Goal: Task Accomplishment & Management: Complete application form

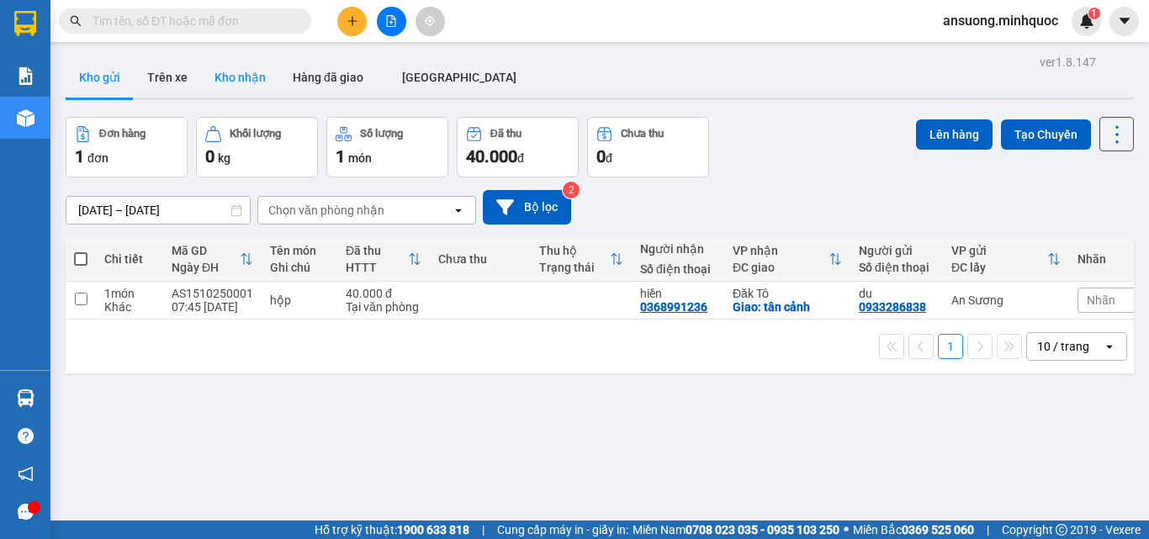
click at [273, 55] on div "ver 1.8.147 Kho gửi Trên xe Kho nhận Hàng đã giao ĐÀ NẴNG Đơn hàng 1 đơn Khối l…" at bounding box center [599, 319] width 1081 height 539
click at [246, 71] on button "Kho nhận" at bounding box center [240, 77] width 78 height 40
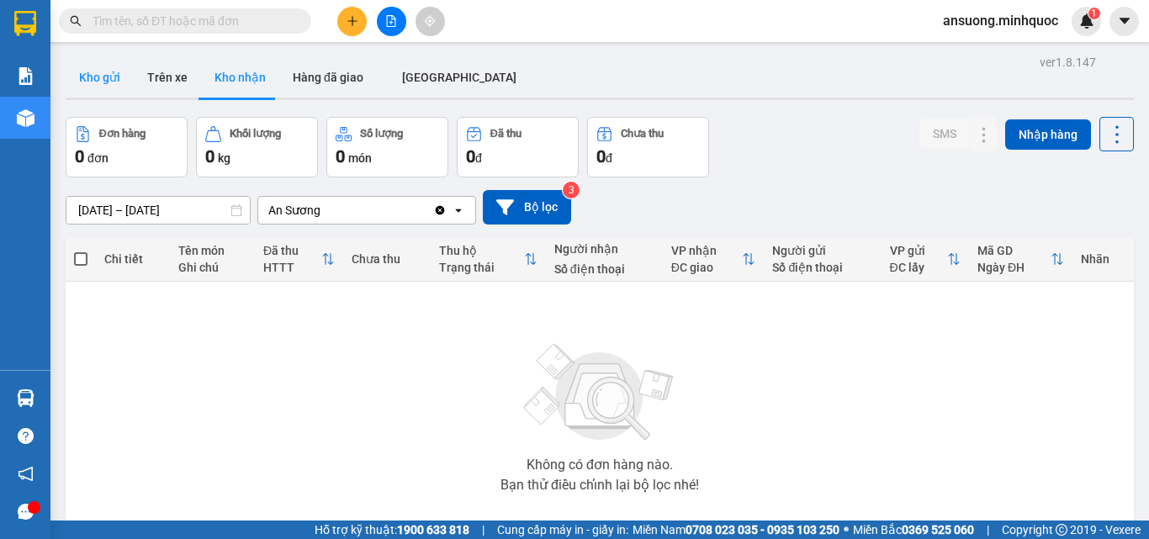
click at [96, 79] on button "Kho gửi" at bounding box center [100, 77] width 68 height 40
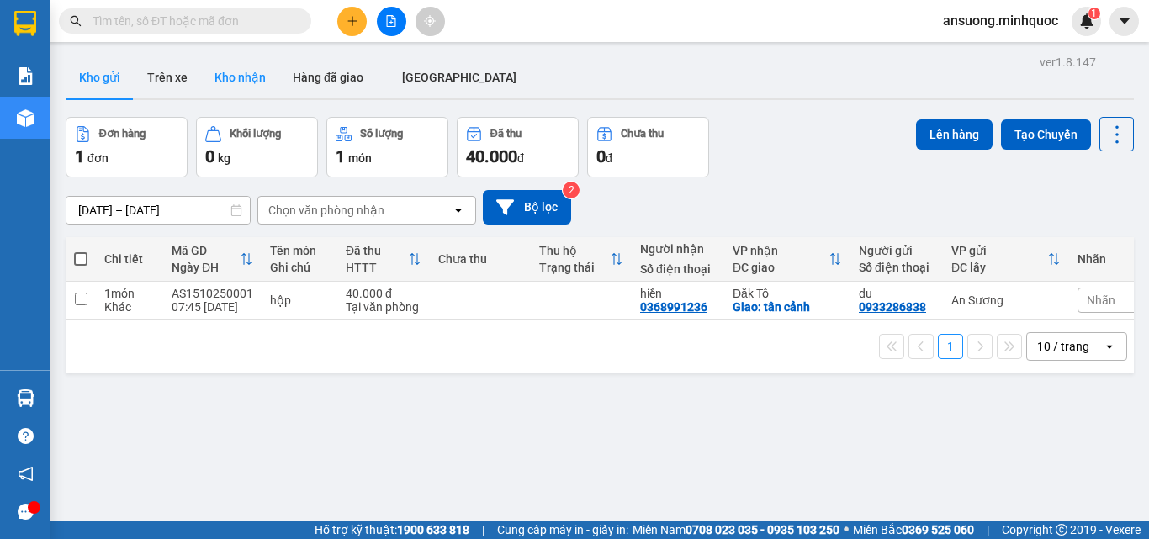
click at [219, 66] on button "Kho nhận" at bounding box center [240, 77] width 78 height 40
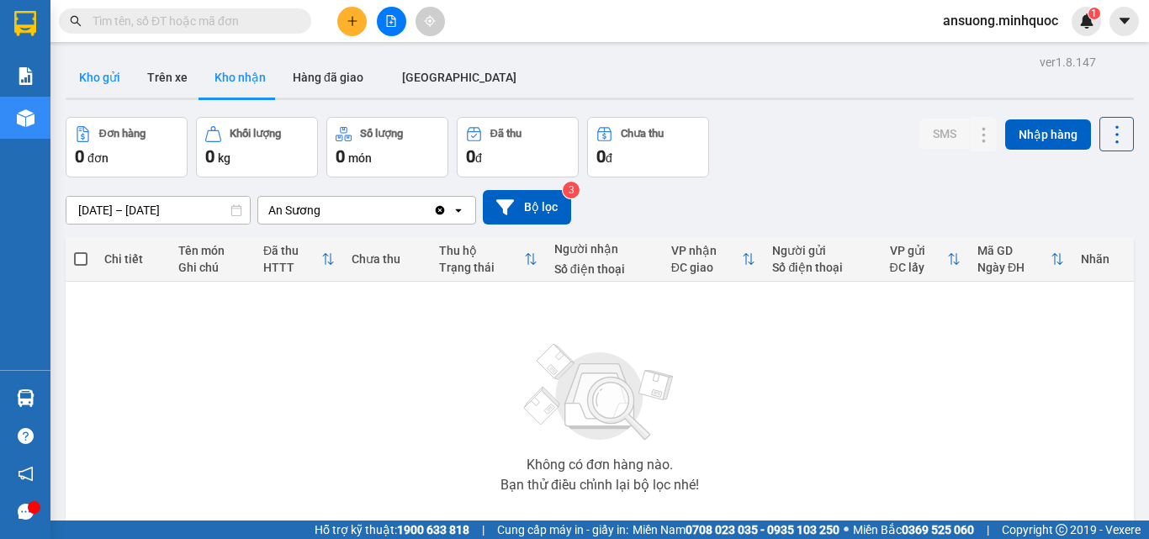
click at [106, 69] on button "Kho gửi" at bounding box center [100, 77] width 68 height 40
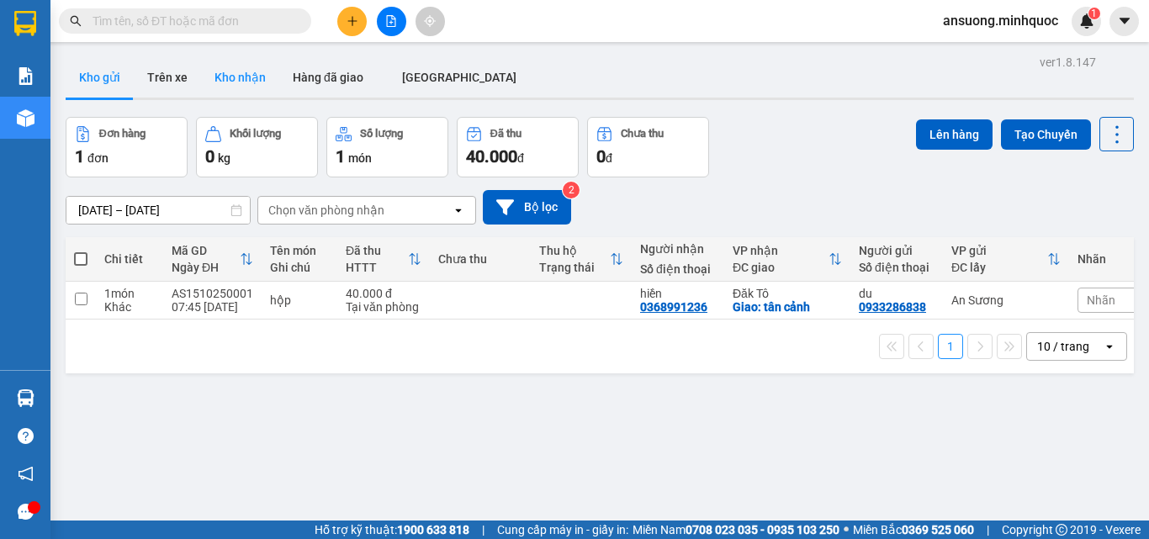
click at [244, 87] on button "Kho nhận" at bounding box center [240, 77] width 78 height 40
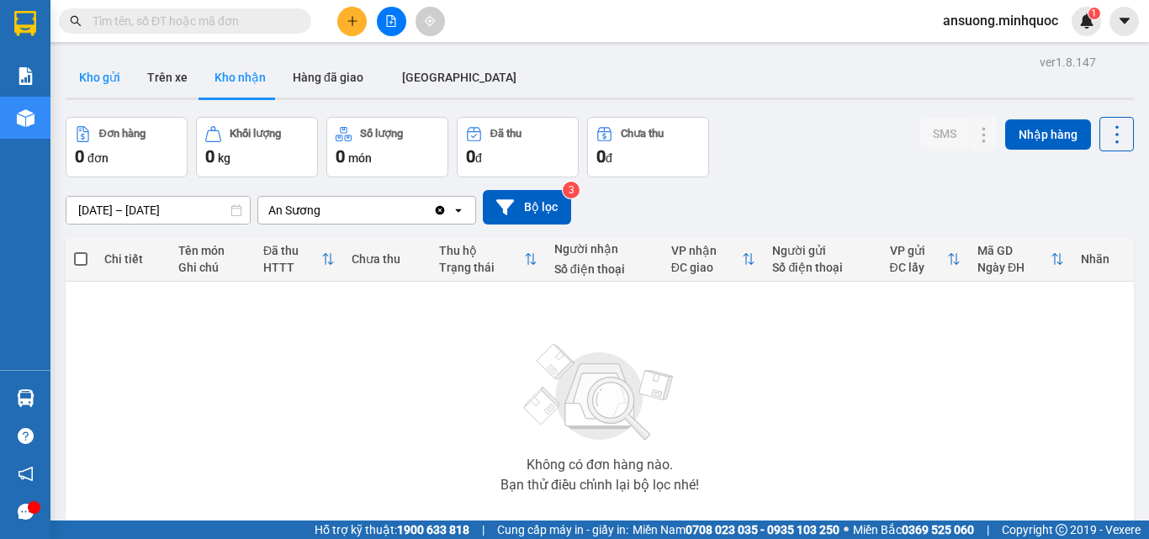
click at [116, 85] on button "Kho gửi" at bounding box center [100, 77] width 68 height 40
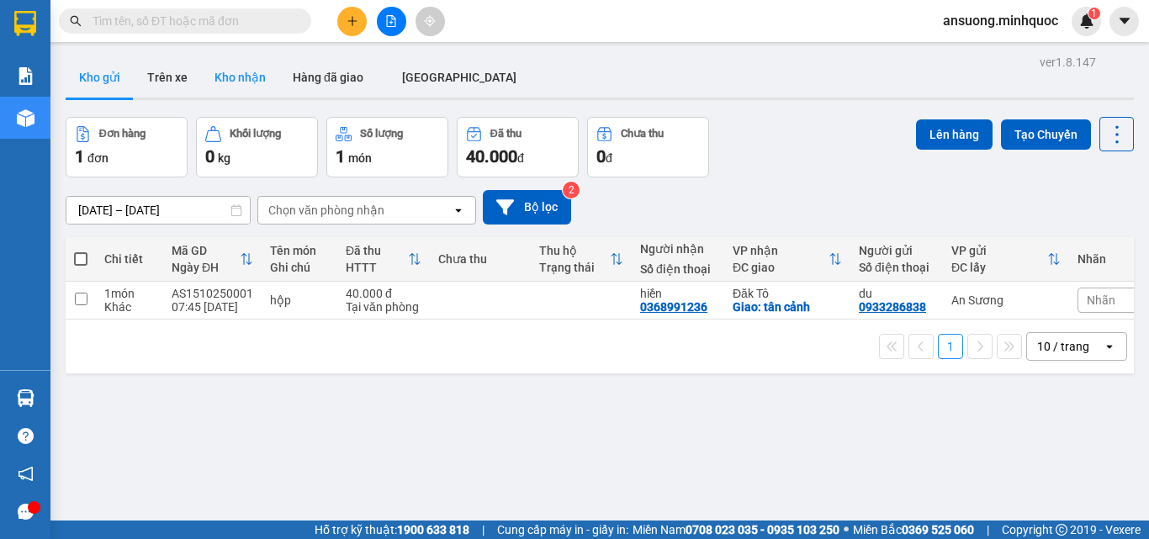
click at [258, 79] on button "Kho nhận" at bounding box center [240, 77] width 78 height 40
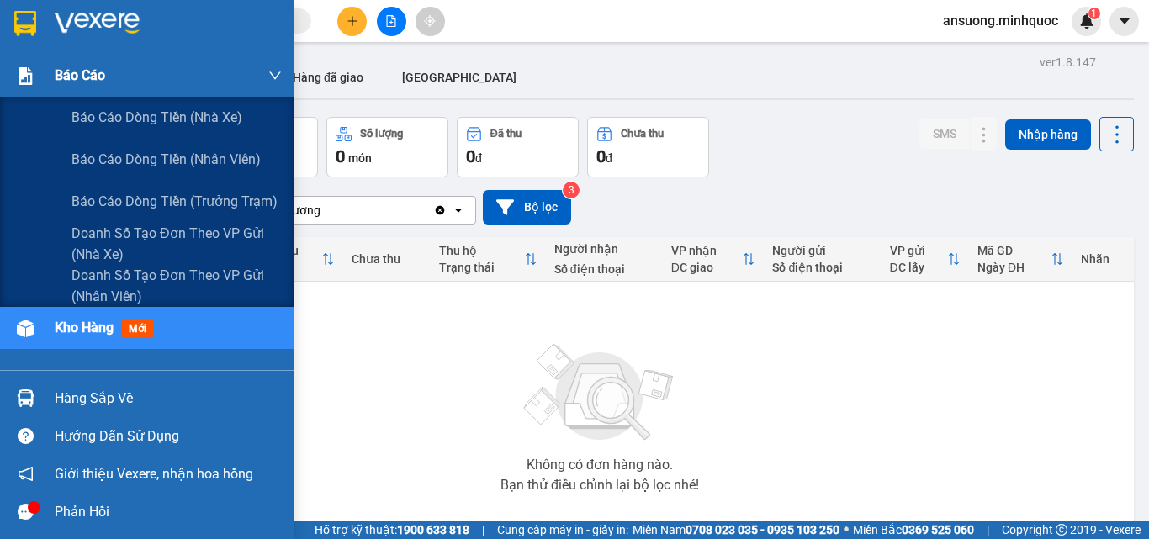
click at [78, 71] on span "Báo cáo" at bounding box center [80, 75] width 50 height 21
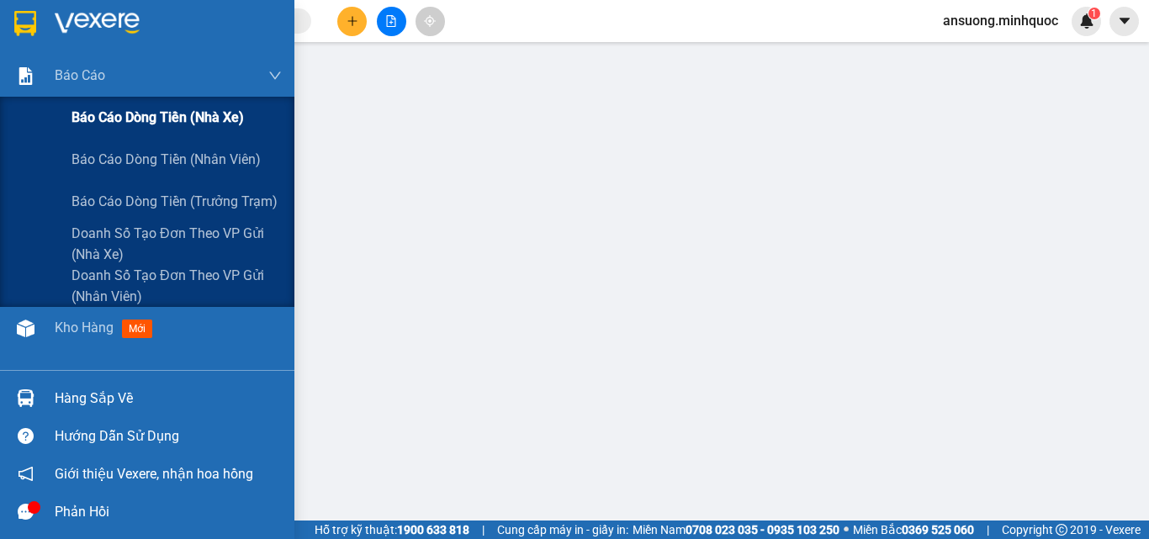
click at [163, 108] on span "Báo cáo dòng tiền (nhà xe)" at bounding box center [157, 117] width 172 height 21
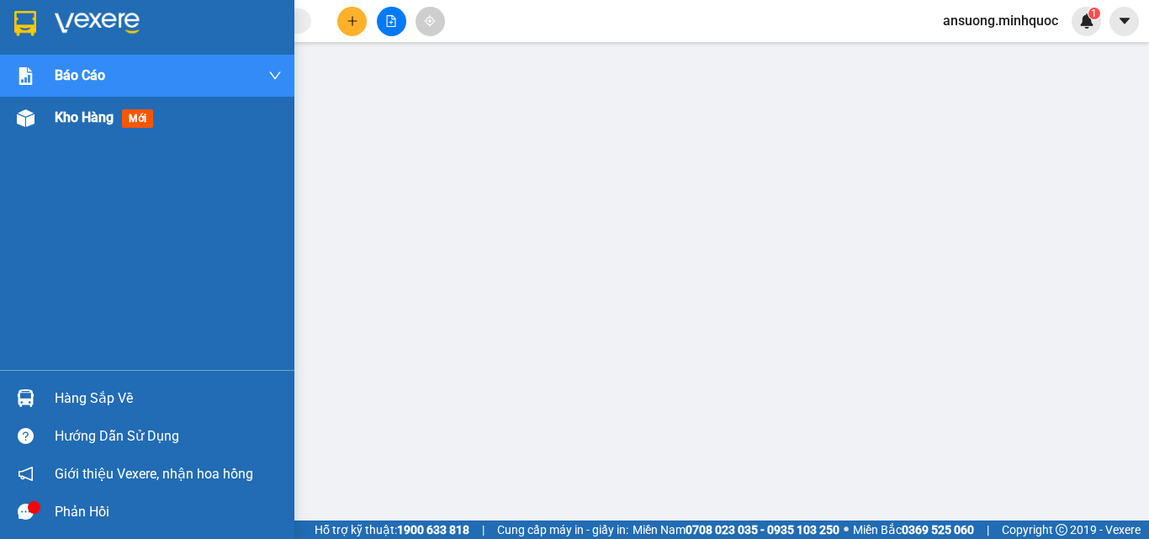
click at [29, 124] on img at bounding box center [26, 118] width 18 height 18
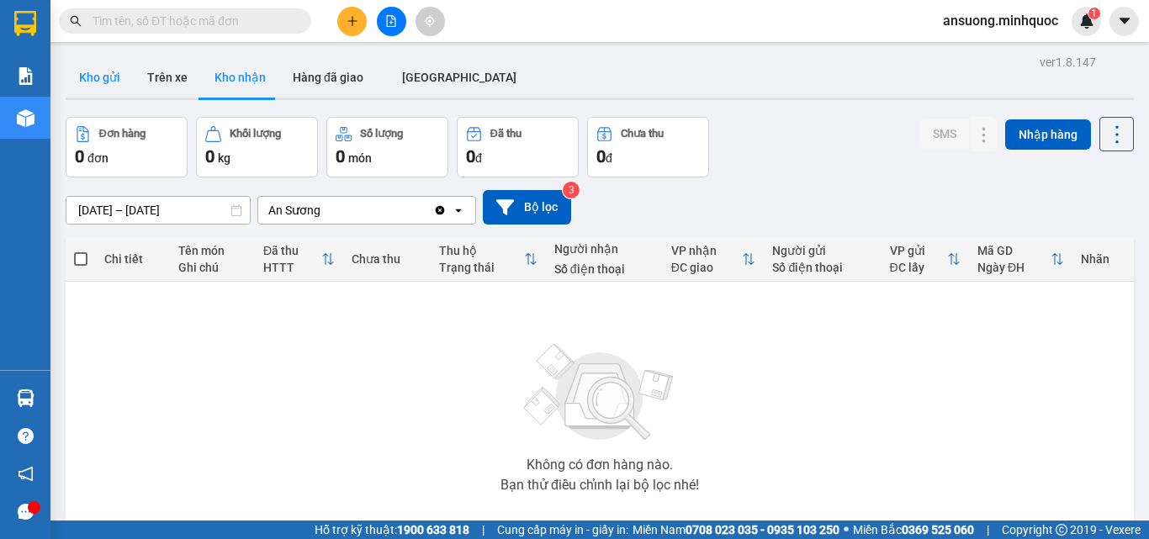
click at [98, 96] on button "Kho gửi" at bounding box center [100, 77] width 68 height 40
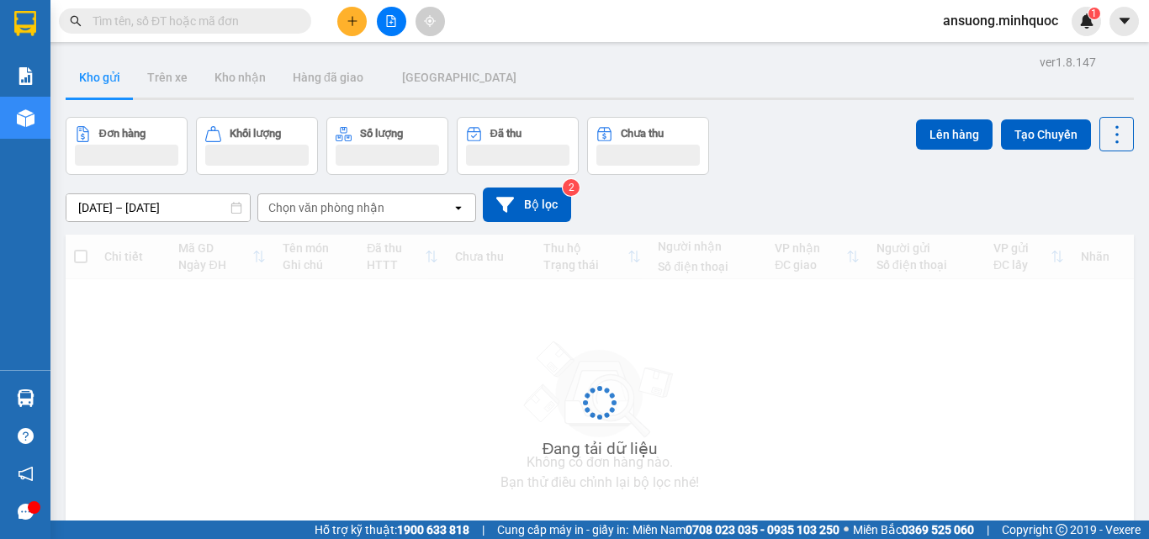
click at [98, 78] on button "Kho gửi" at bounding box center [100, 77] width 68 height 40
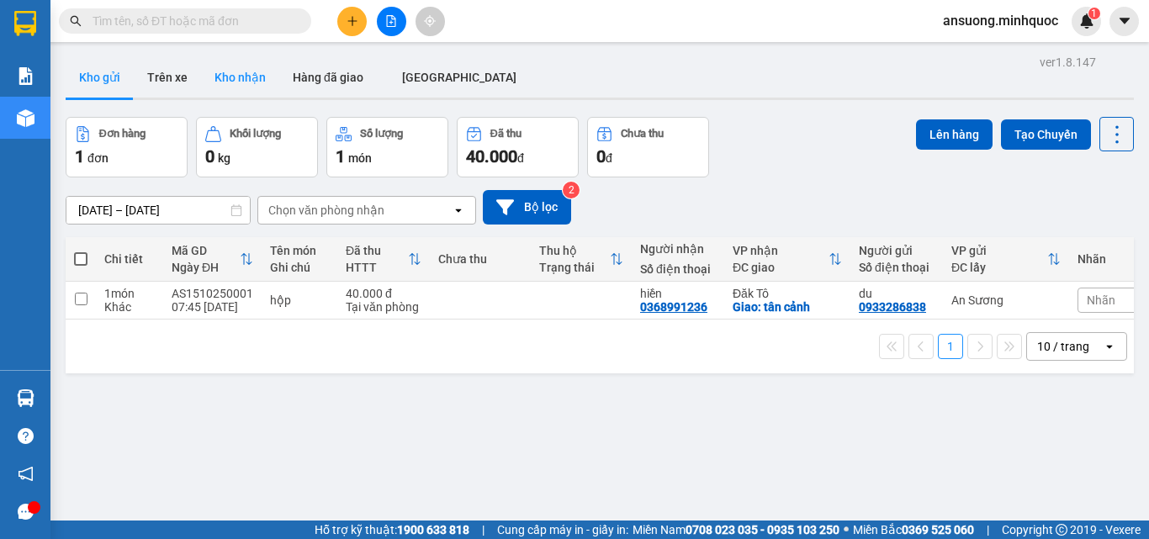
click at [242, 82] on button "Kho nhận" at bounding box center [240, 77] width 78 height 40
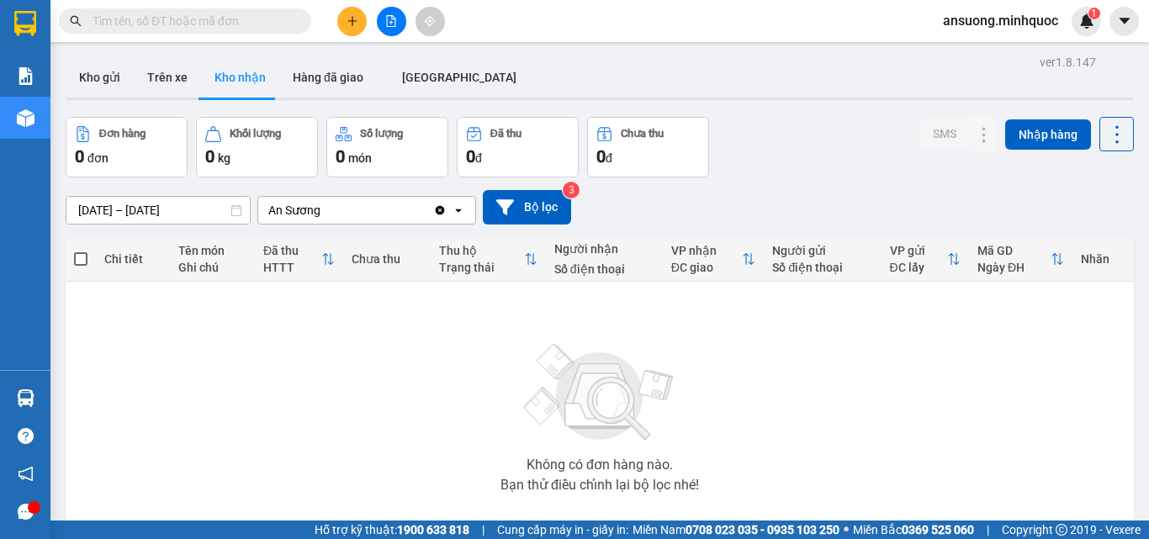
click at [341, 29] on button at bounding box center [351, 21] width 29 height 29
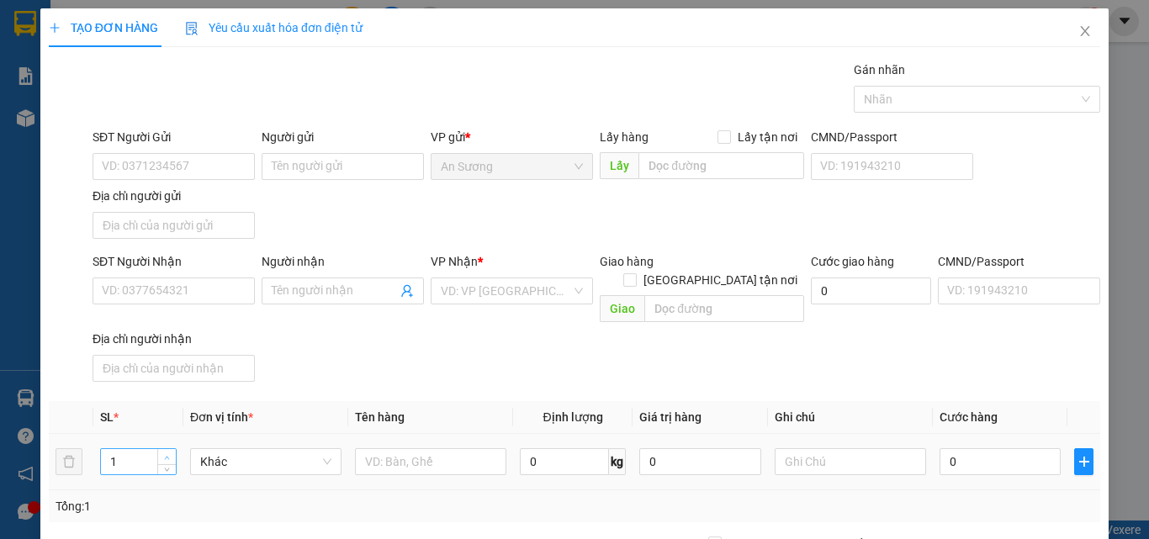
type input "2"
drag, startPoint x: 161, startPoint y: 431, endPoint x: 220, endPoint y: 458, distance: 65.5
click at [161, 449] on span "Increase Value" at bounding box center [166, 455] width 18 height 13
click at [420, 448] on input "text" at bounding box center [430, 461] width 151 height 27
type input "tg"
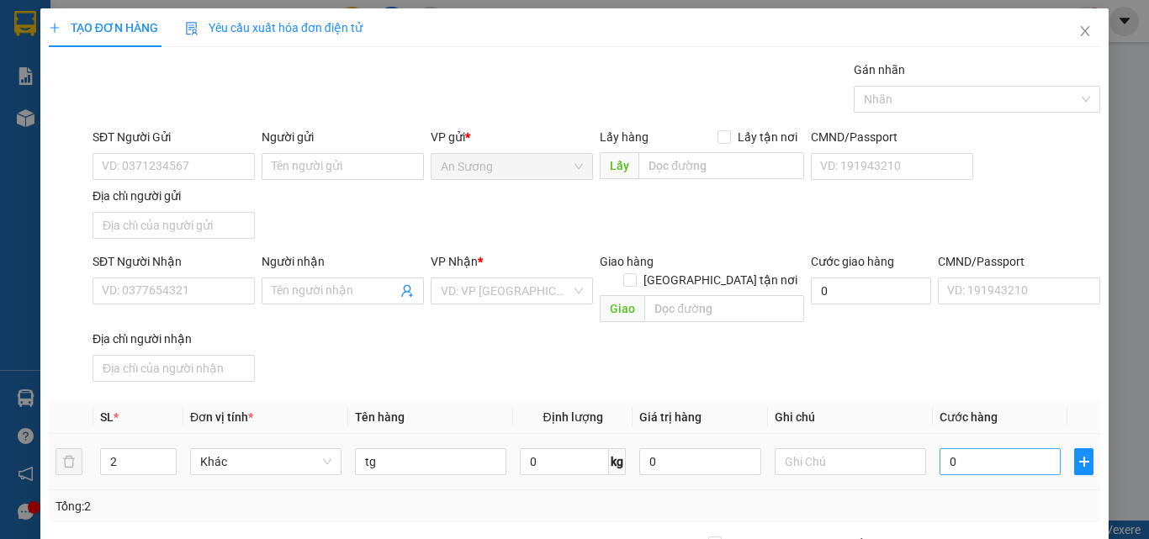
click at [997, 454] on div "0" at bounding box center [999, 462] width 121 height 34
click at [997, 453] on input "0" at bounding box center [999, 461] width 121 height 27
type input "1"
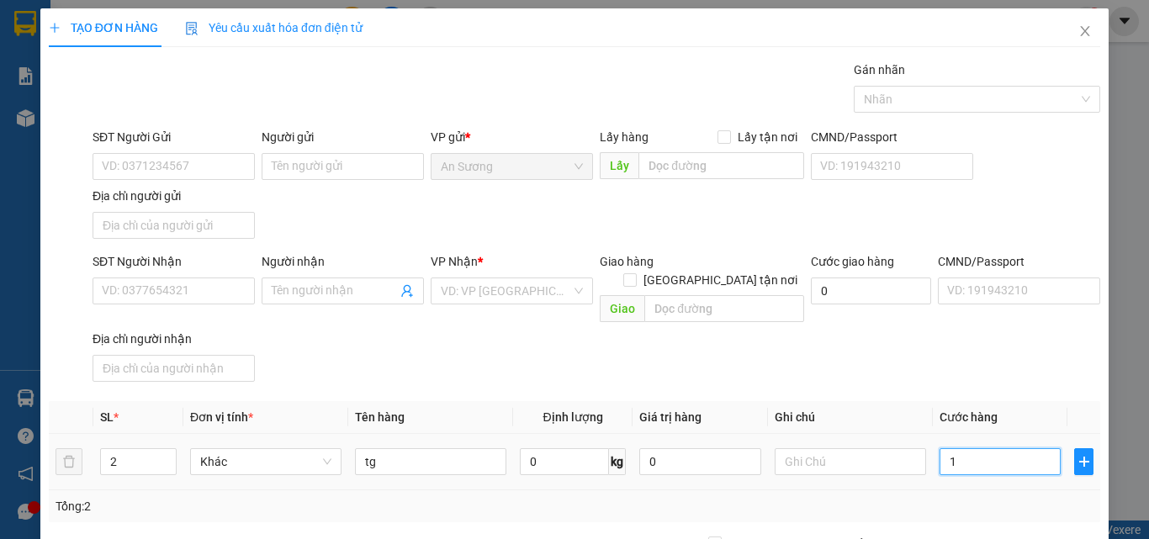
type input "12"
type input "120"
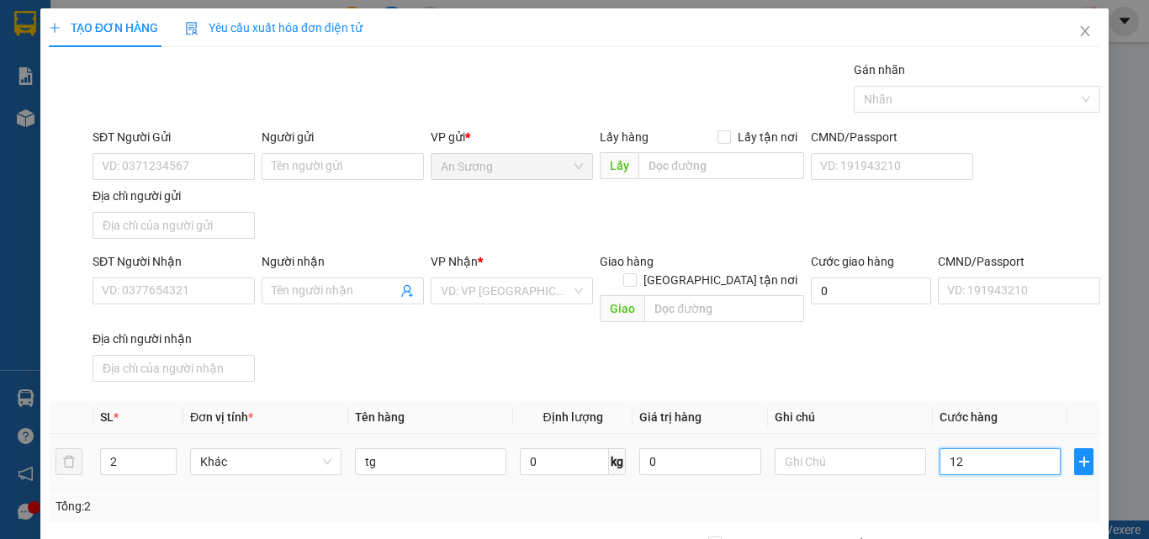
type input "120"
type input "120.000"
click at [120, 292] on input "SĐT Người Nhận" at bounding box center [173, 290] width 162 height 27
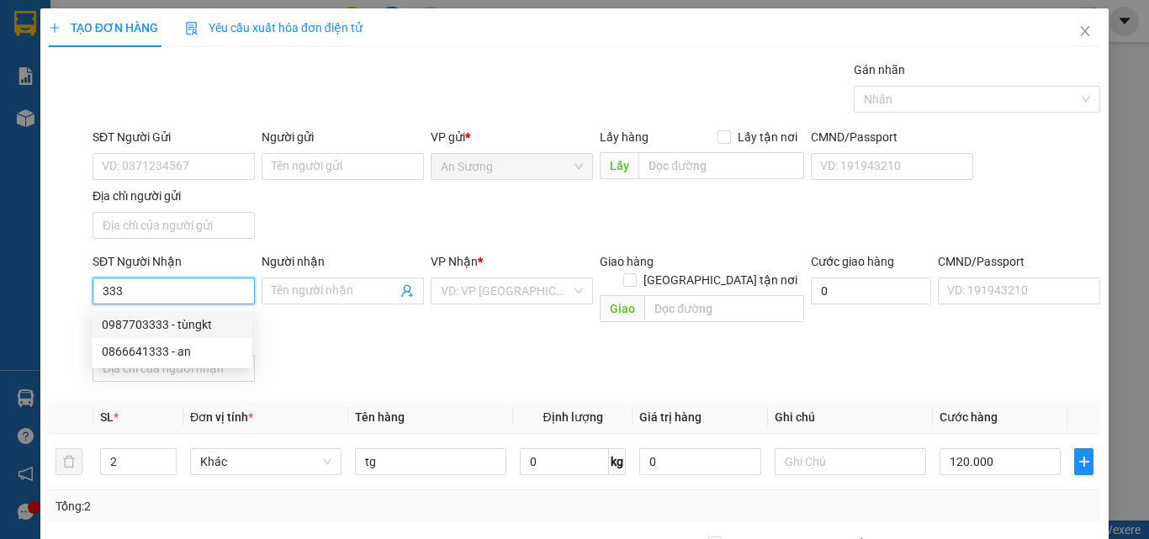
click at [158, 327] on div "0987703333 - tùngkt" at bounding box center [172, 324] width 140 height 18
type input "0987703333"
type input "tùngkt"
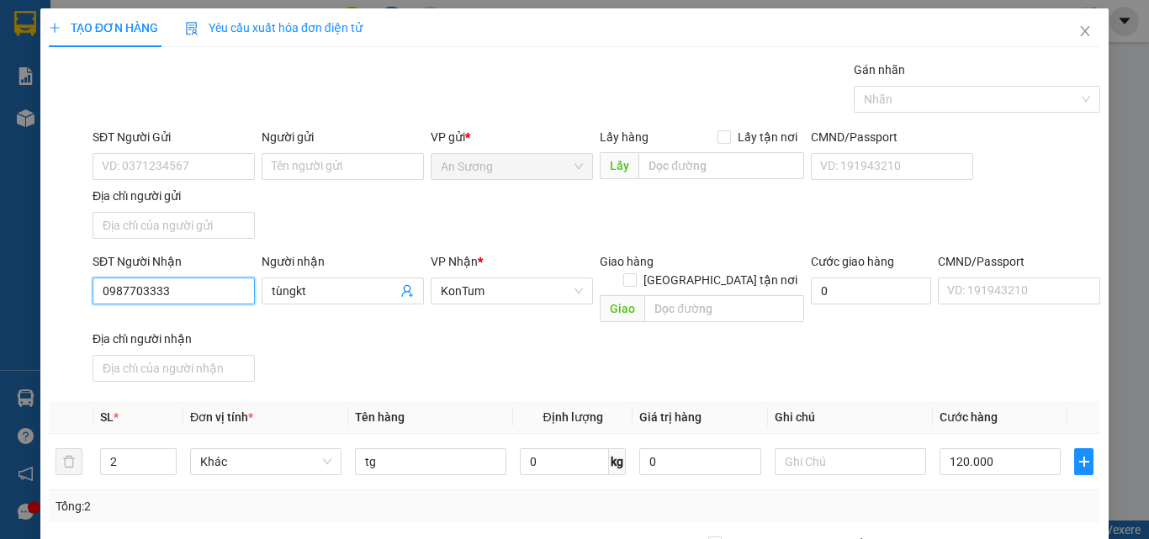
click at [157, 327] on body "Kết quả tìm kiếm ( 0 ) Bộ lọc No Data ansuong.minhquoc 1 Báo cáo Báo cáo dòng t…" at bounding box center [574, 269] width 1149 height 539
click at [182, 307] on div "SĐT Người Nhận 0987703333" at bounding box center [173, 281] width 162 height 59
drag, startPoint x: 151, startPoint y: 296, endPoint x: 126, endPoint y: 298, distance: 25.3
click at [126, 298] on input "0987703333" at bounding box center [173, 290] width 162 height 27
drag, startPoint x: 115, startPoint y: 293, endPoint x: 20, endPoint y: 292, distance: 95.0
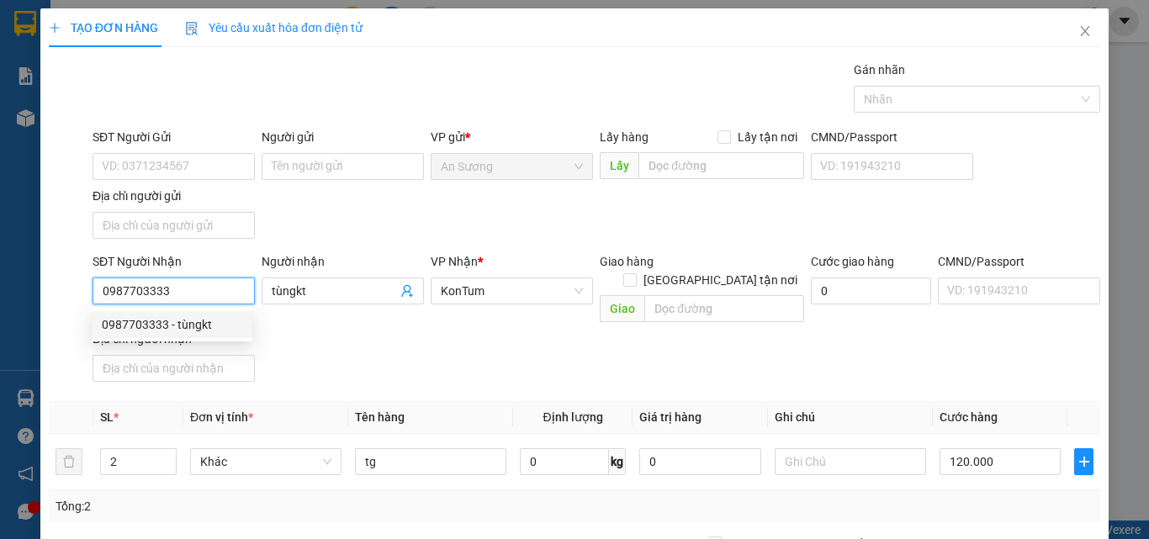
click at [20, 292] on div "TẠO ĐƠN HÀNG Yêu cầu xuất hóa đơn điện tử Transit Pickup Surcharge Ids Transit …" at bounding box center [574, 269] width 1149 height 539
click at [214, 284] on input "0987703333" at bounding box center [173, 290] width 162 height 27
drag, startPoint x: 214, startPoint y: 284, endPoint x: 0, endPoint y: 287, distance: 213.6
click at [0, 287] on div "TẠO ĐƠN HÀNG Yêu cầu xuất hóa đơn điện tử Transit Pickup Surcharge Ids Transit …" at bounding box center [574, 269] width 1149 height 539
click at [157, 347] on div "0866641333 - an" at bounding box center [172, 351] width 140 height 18
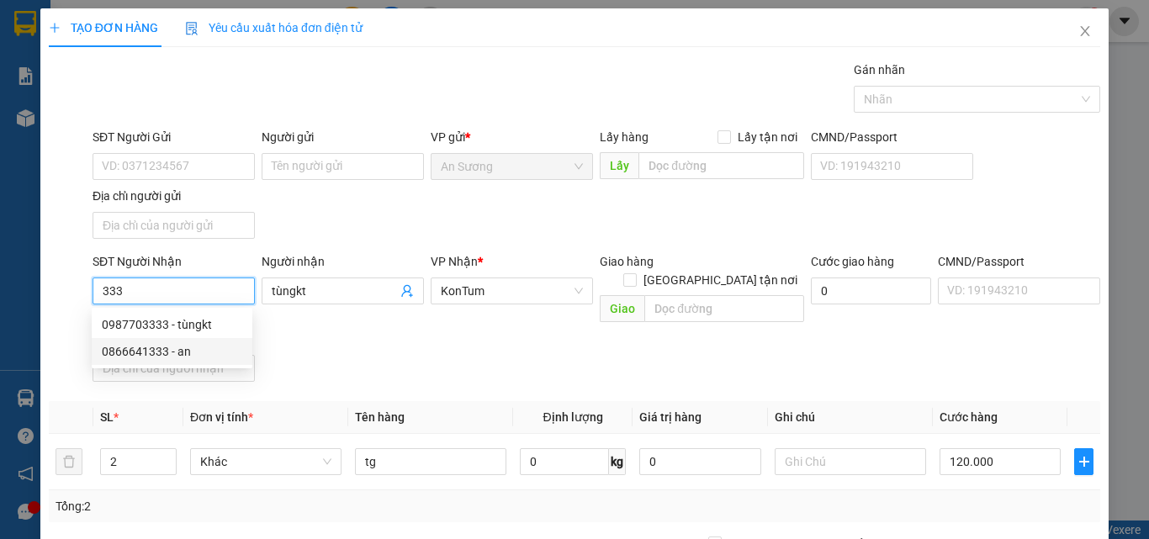
type input "0866641333"
type input "an"
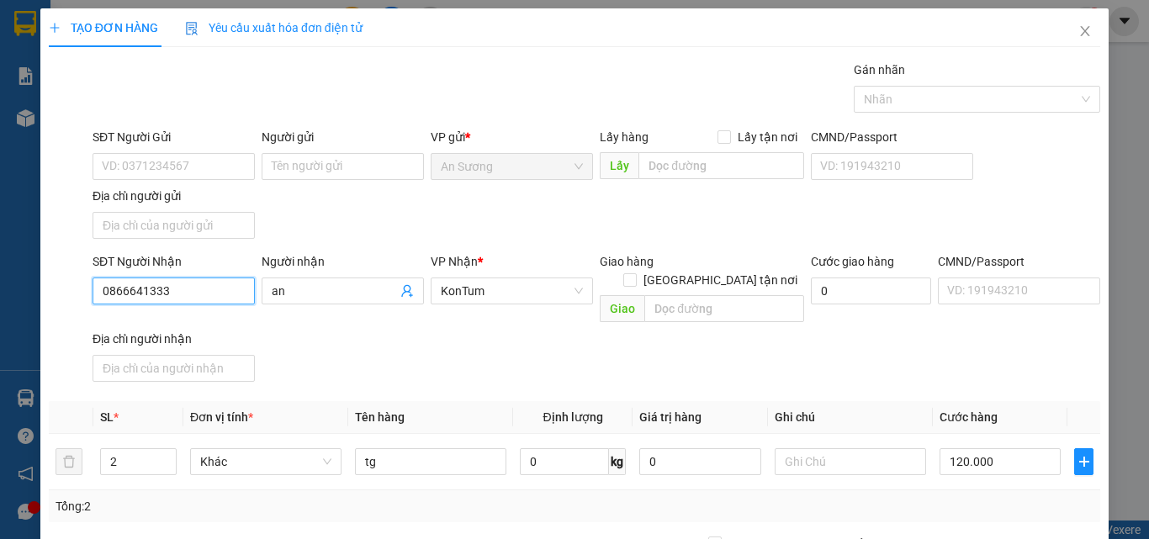
scroll to position [201, 0]
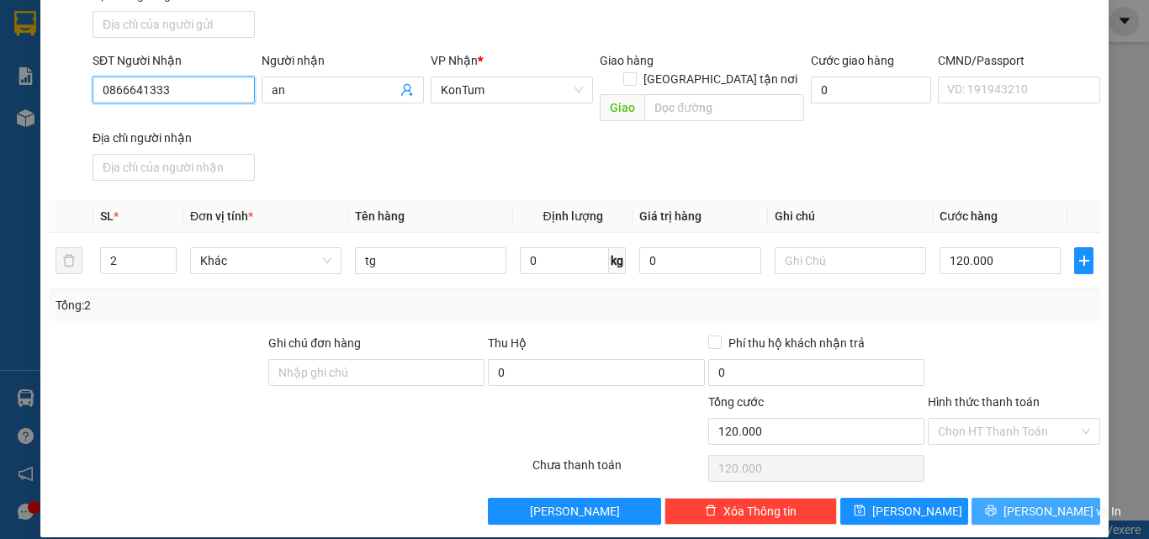
type input "0866641333"
click at [1021, 502] on span "[PERSON_NAME] và In" at bounding box center [1062, 511] width 118 height 18
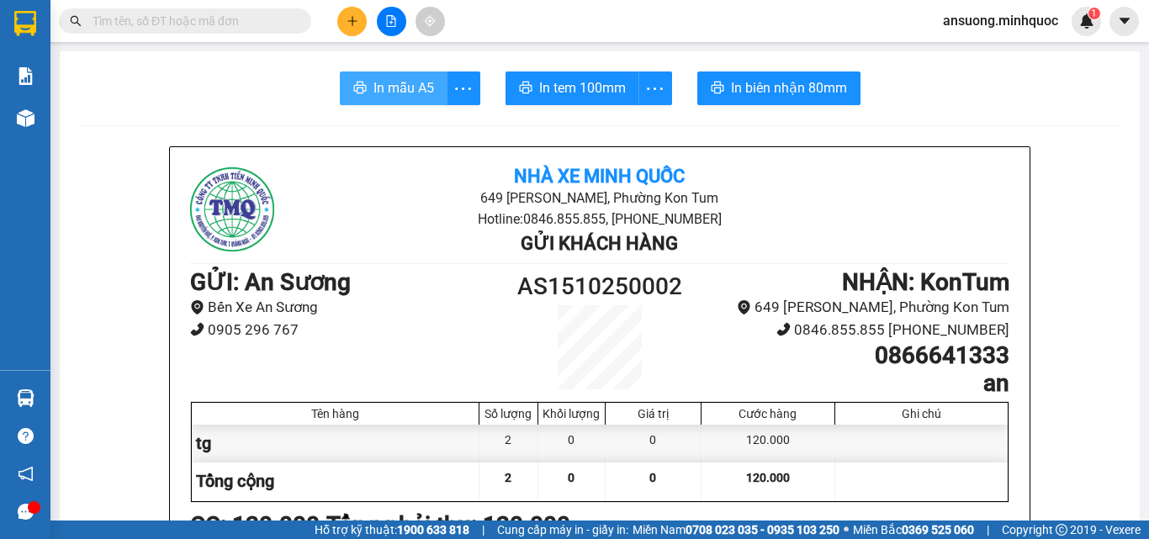
click at [356, 79] on button "In mẫu A5" at bounding box center [394, 88] width 108 height 34
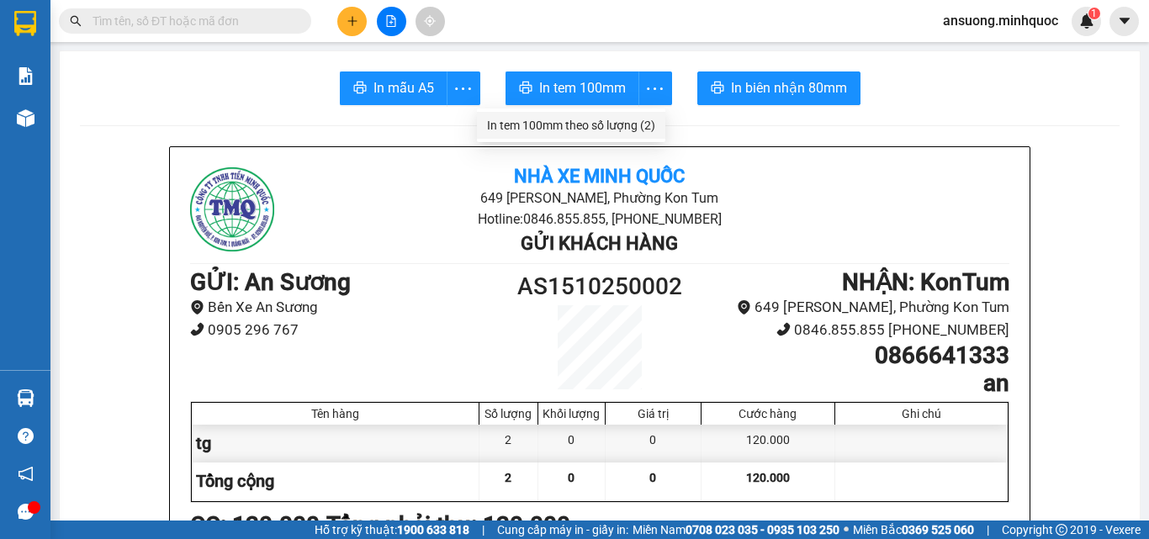
click at [635, 127] on div "In tem 100mm theo số lượng (2)" at bounding box center [571, 125] width 168 height 18
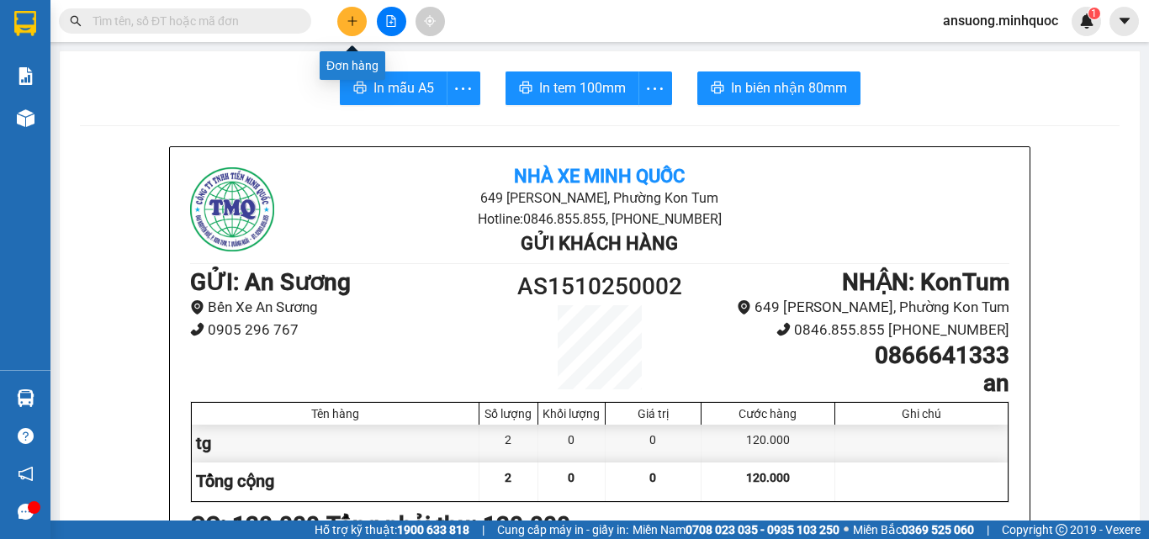
click at [347, 21] on icon "plus" at bounding box center [352, 21] width 12 height 12
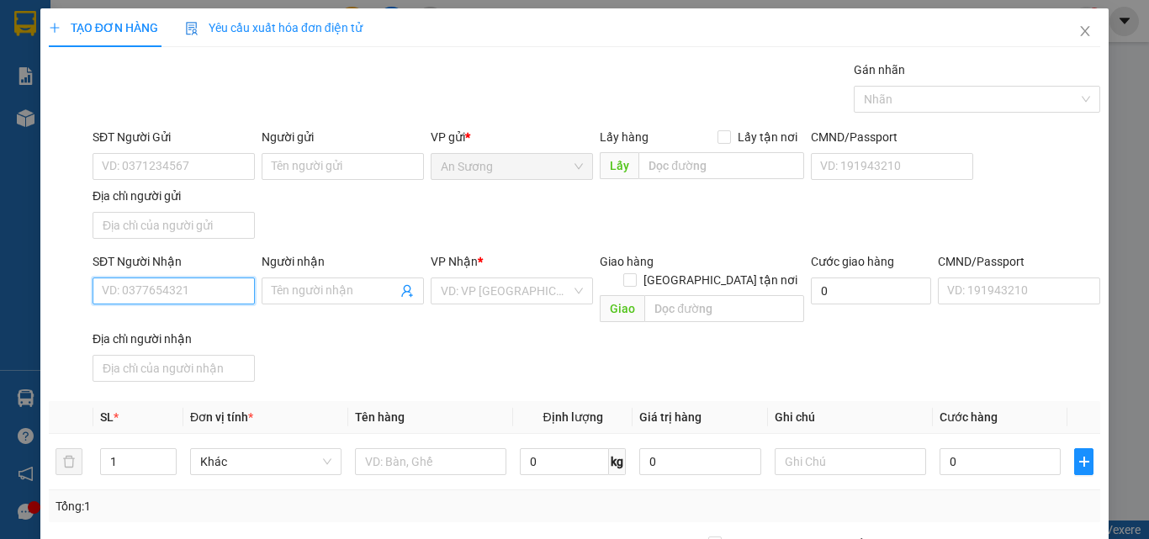
click at [102, 302] on input "SĐT Người Nhận" at bounding box center [173, 290] width 162 height 27
click at [1072, 18] on span "Close" at bounding box center [1084, 31] width 47 height 47
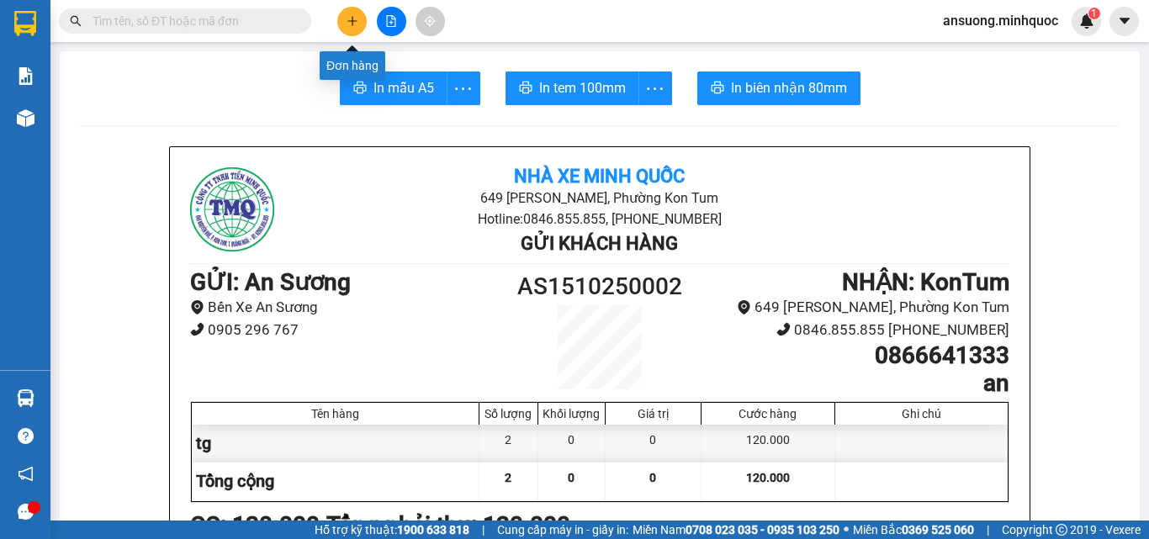
click at [350, 11] on button at bounding box center [351, 21] width 29 height 29
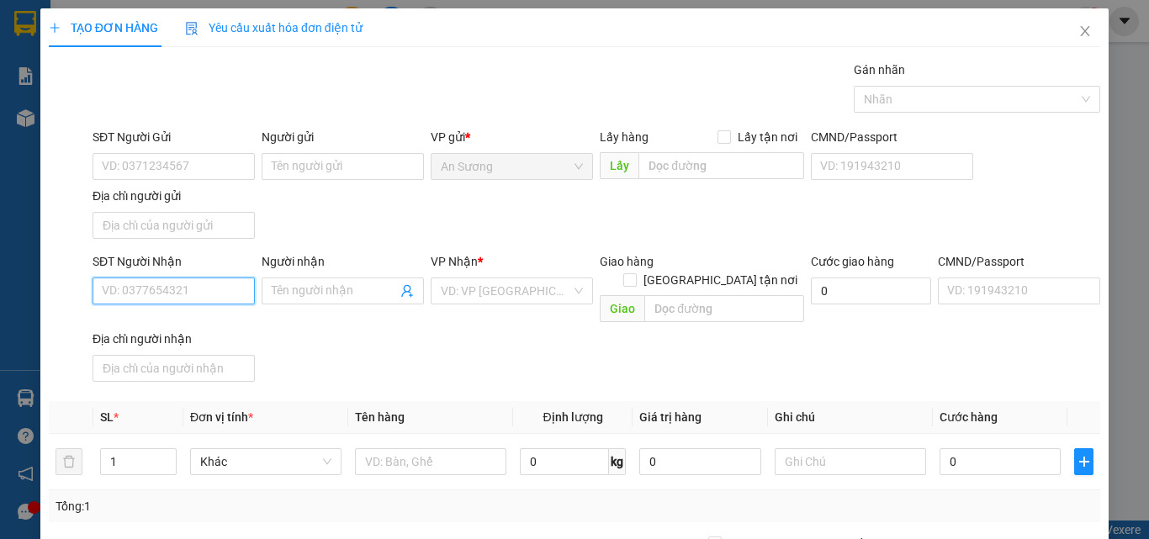
click at [161, 293] on input "SĐT Người Nhận" at bounding box center [173, 290] width 162 height 27
type input "0984281617"
click at [193, 327] on div "0984281617 - lộc" at bounding box center [172, 324] width 140 height 18
type input "lộc"
type input "0984281617"
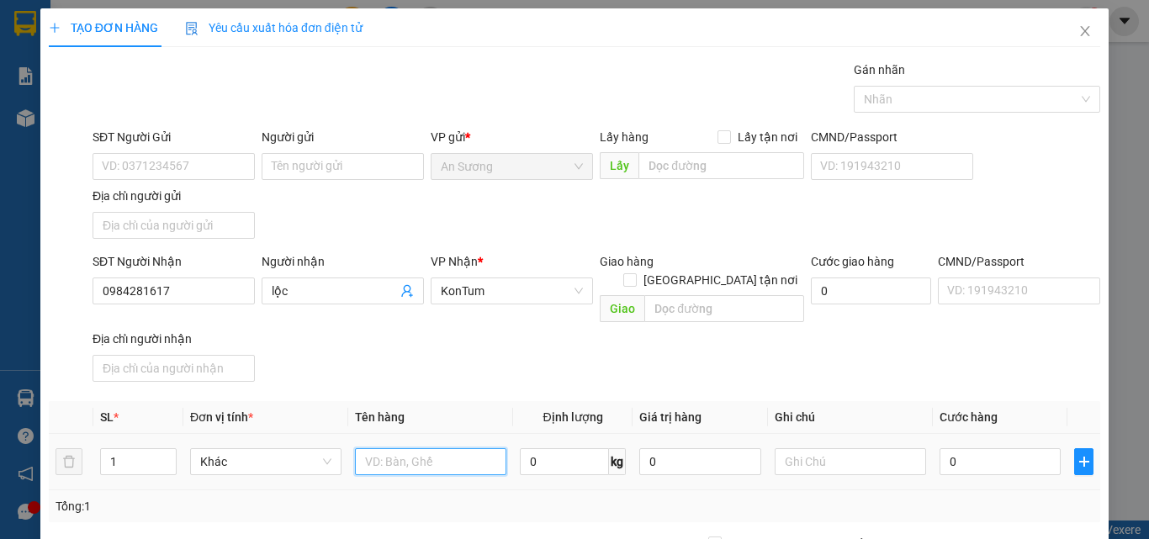
click at [385, 453] on input "text" at bounding box center [430, 461] width 151 height 27
type input "hs"
click at [522, 330] on div "SĐT Người Nhận 0984281617 Người nhận lộc VP Nhận * KonTum Giao hàng Giao tận nơ…" at bounding box center [596, 320] width 1014 height 136
click at [939, 448] on input "0" at bounding box center [999, 461] width 121 height 27
type input "4"
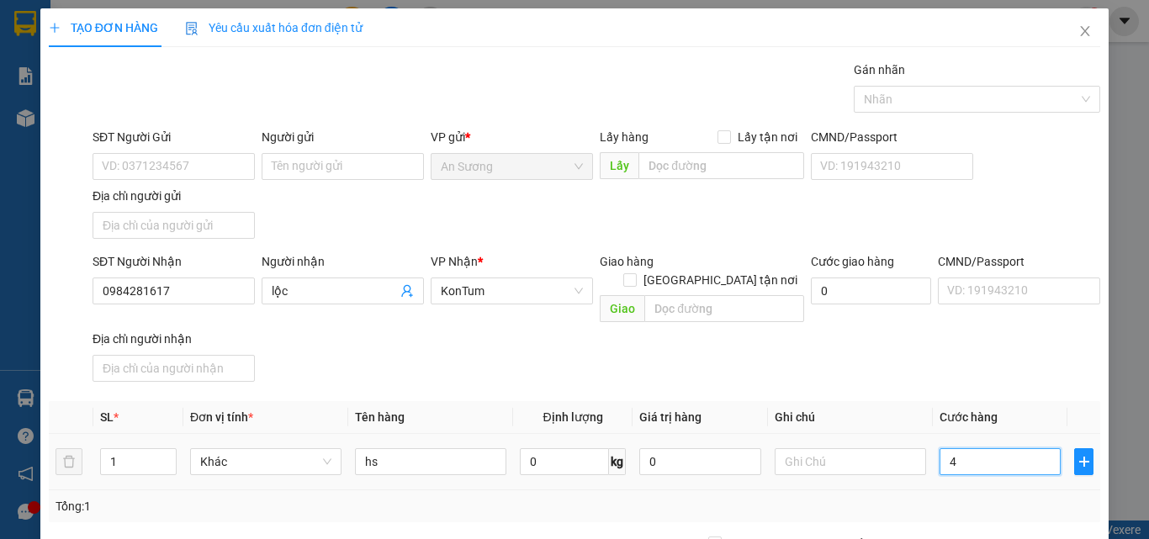
type input "4"
type input "40"
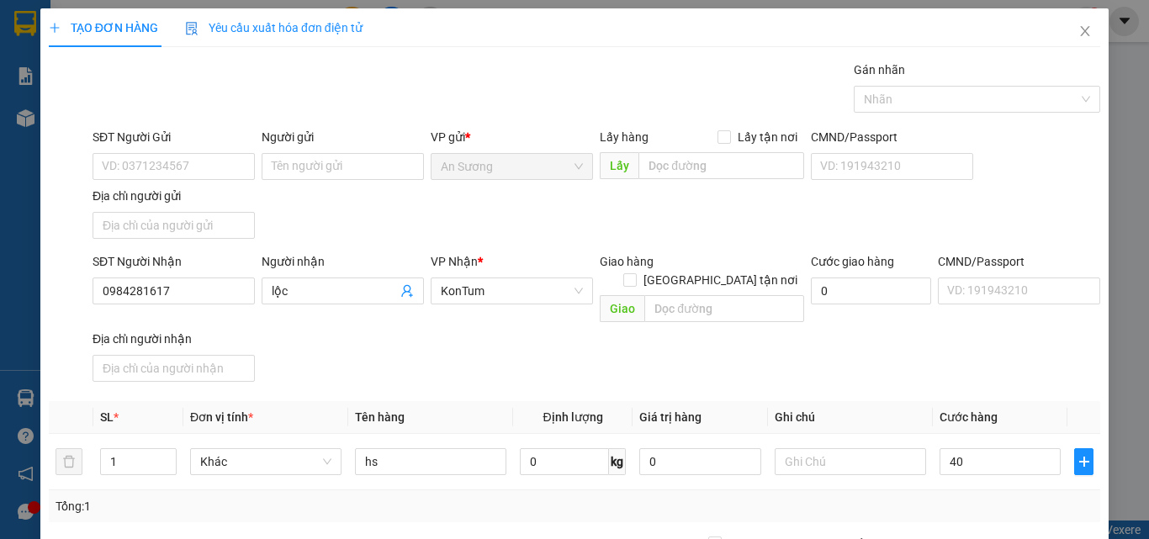
type input "40.000"
click at [945, 379] on div "Transit Pickup Surcharge Ids Transit Deliver Surcharge Ids Transit Deliver Surc…" at bounding box center [574, 393] width 1051 height 665
click at [197, 159] on input "SĐT Người Gửi" at bounding box center [173, 166] width 162 height 27
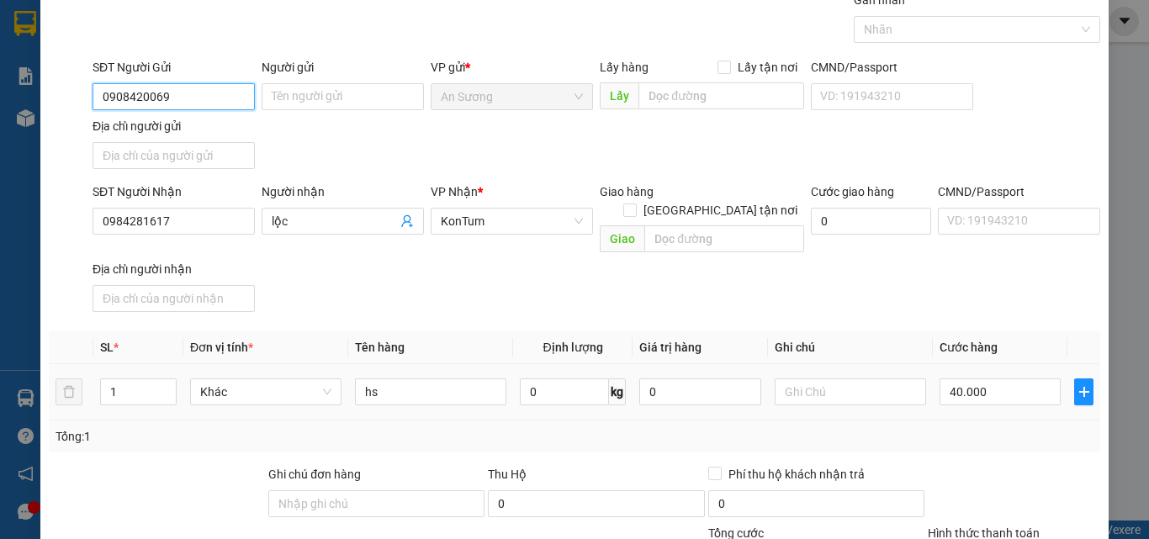
scroll to position [201, 0]
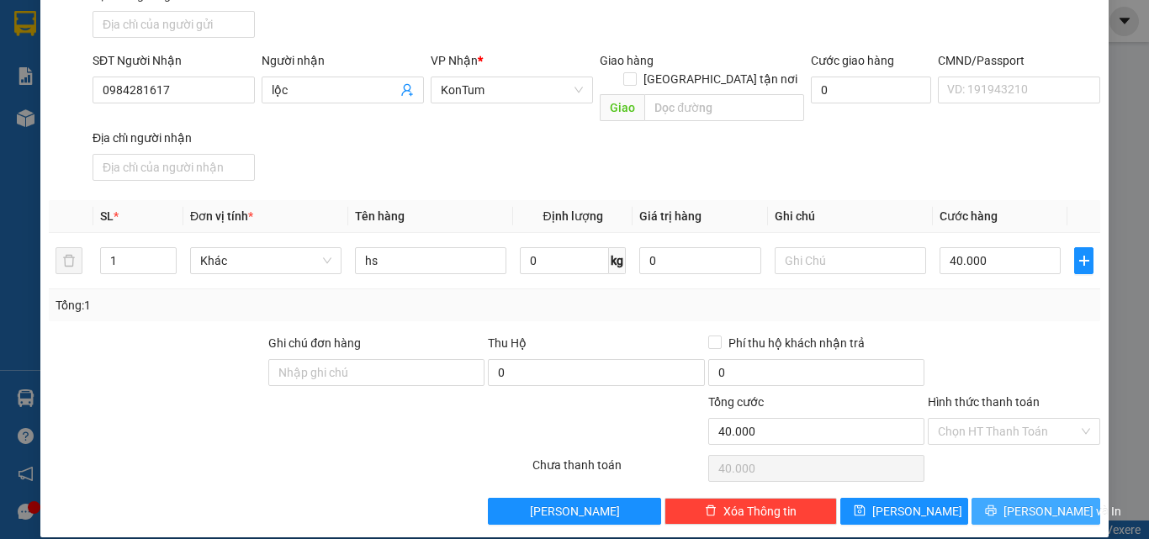
type input "0908420069"
click at [1021, 502] on span "[PERSON_NAME] và In" at bounding box center [1062, 511] width 118 height 18
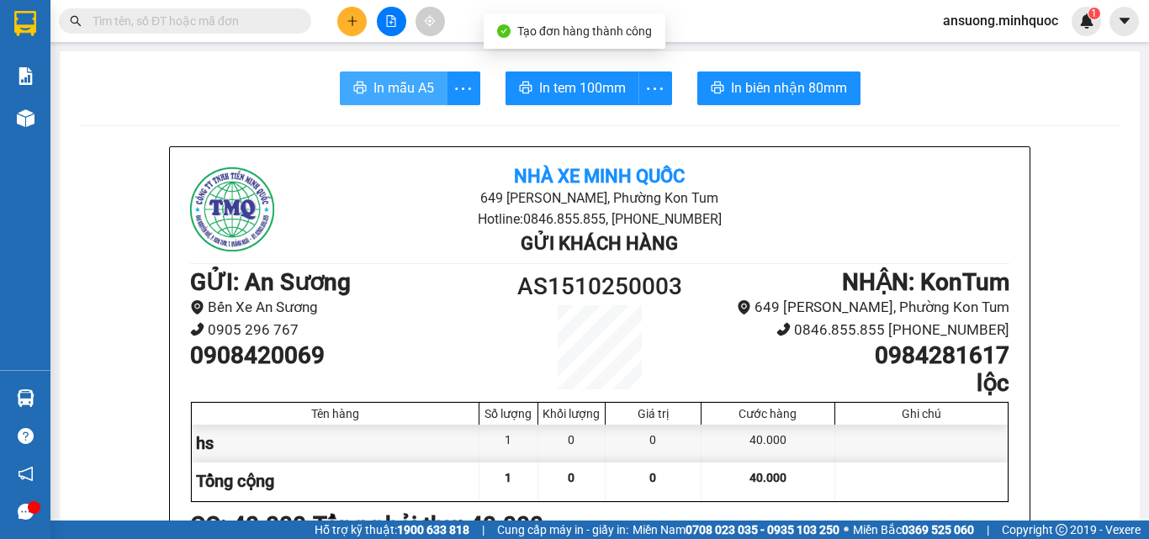
click at [425, 92] on span "In mẫu A5" at bounding box center [403, 87] width 61 height 21
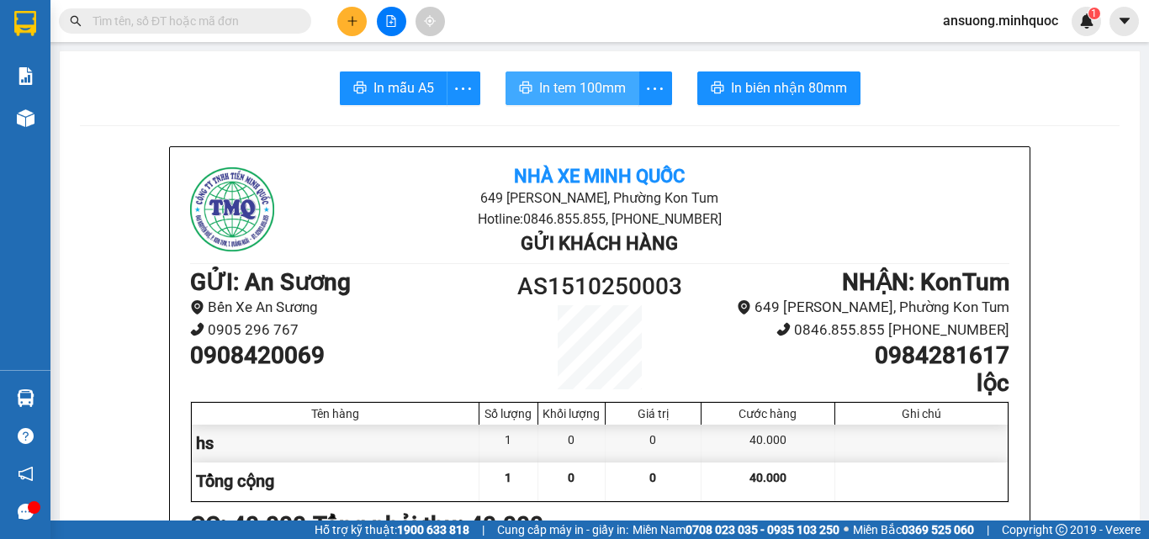
click at [577, 92] on span "In tem 100mm" at bounding box center [582, 87] width 87 height 21
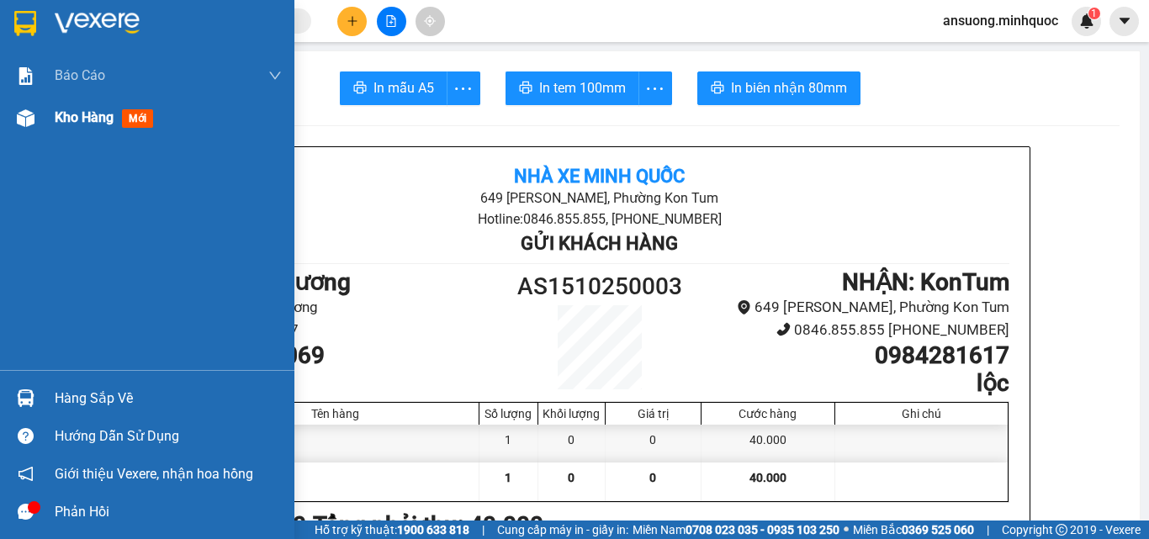
click at [20, 117] on img at bounding box center [26, 118] width 18 height 18
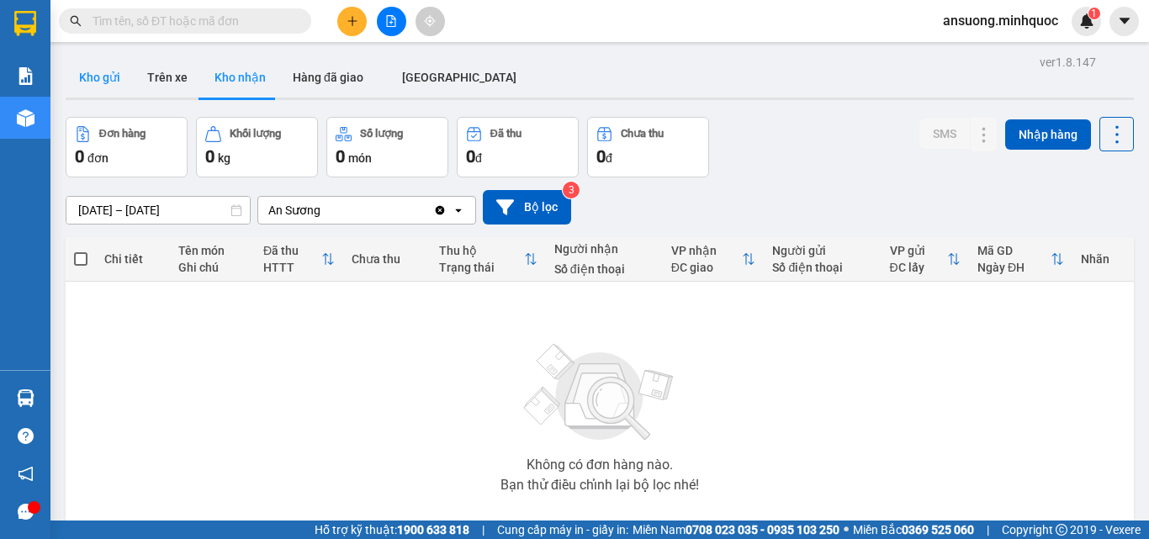
click at [77, 75] on button "Kho gửi" at bounding box center [100, 77] width 68 height 40
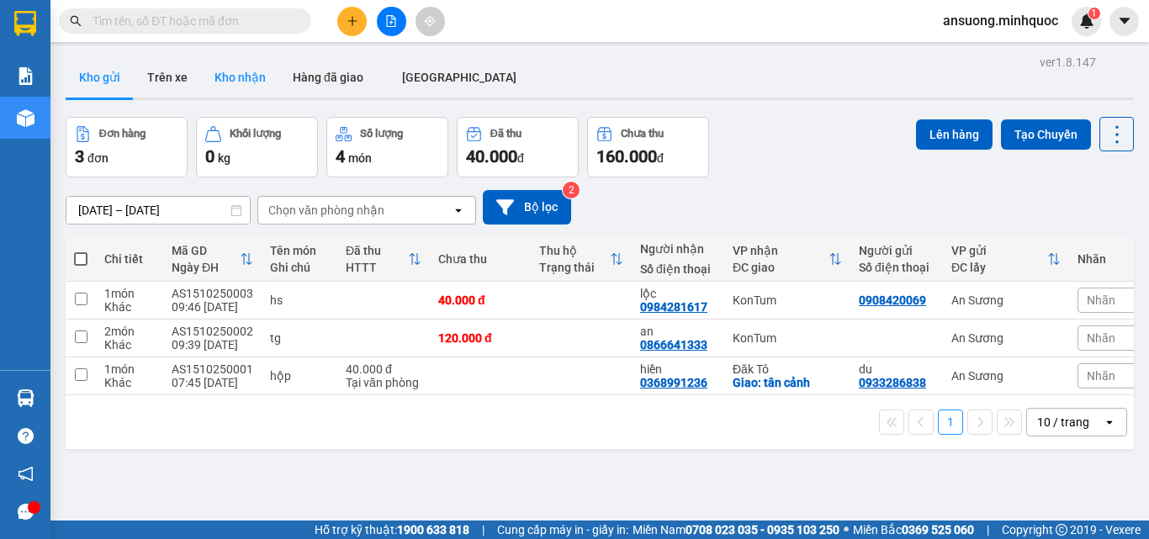
click at [236, 72] on button "Kho nhận" at bounding box center [240, 77] width 78 height 40
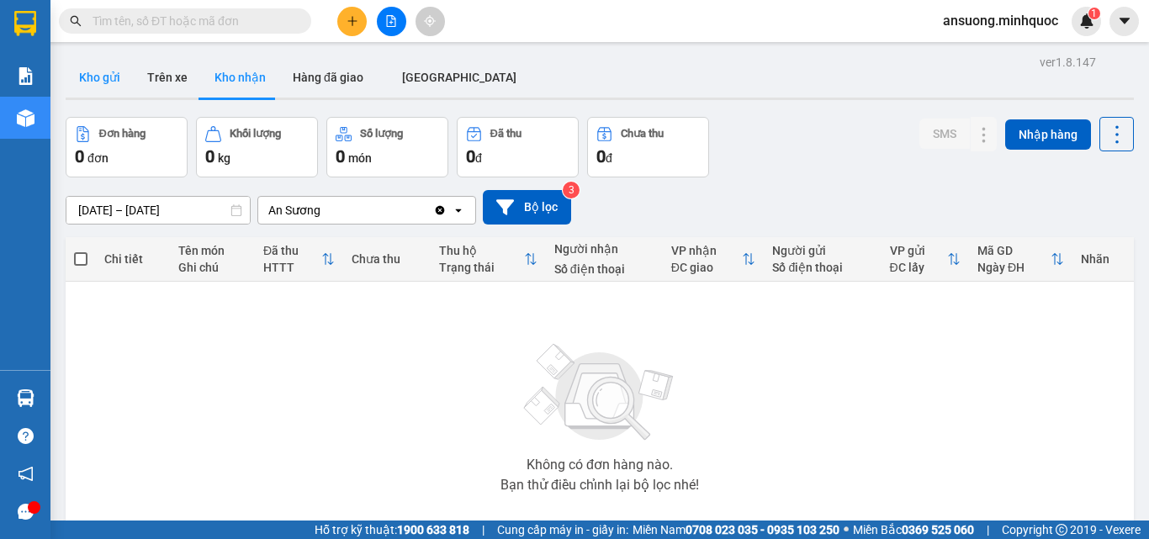
click at [98, 88] on button "Kho gửi" at bounding box center [100, 77] width 68 height 40
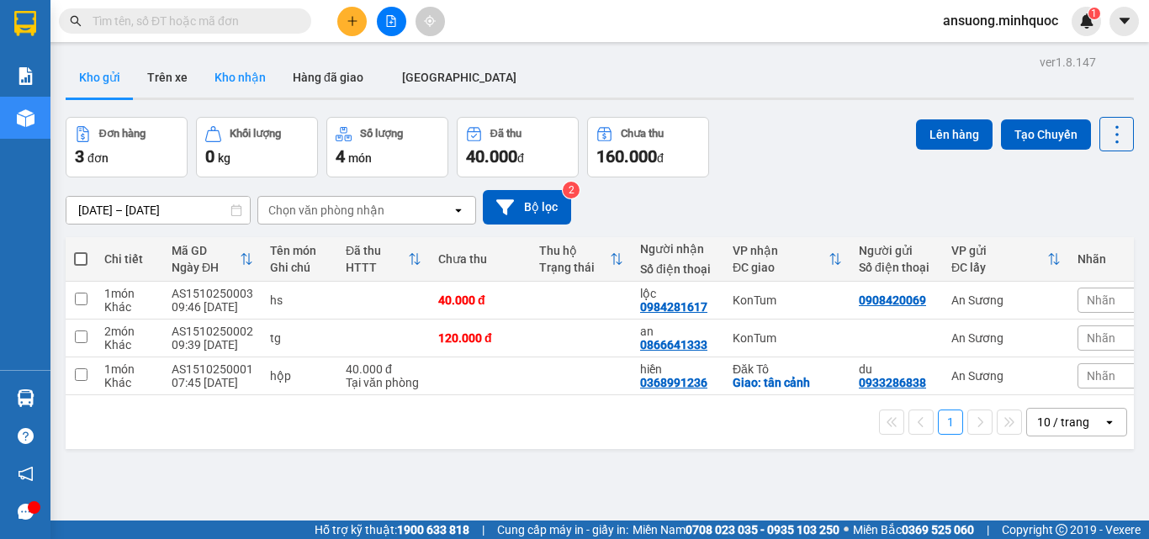
click at [219, 83] on button "Kho nhận" at bounding box center [240, 77] width 78 height 40
